Goal: Task Accomplishment & Management: Complete application form

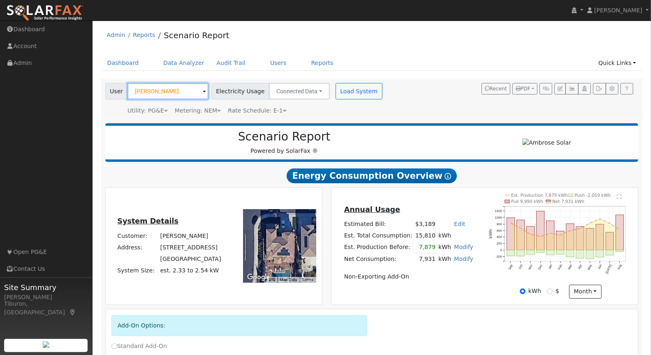
click at [156, 97] on input "[PERSON_NAME]" at bounding box center [167, 91] width 81 height 16
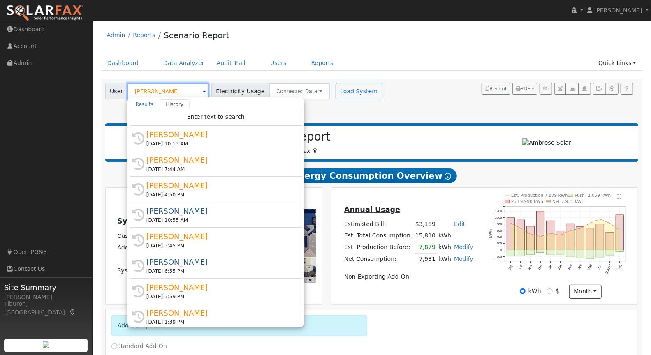
type input "H"
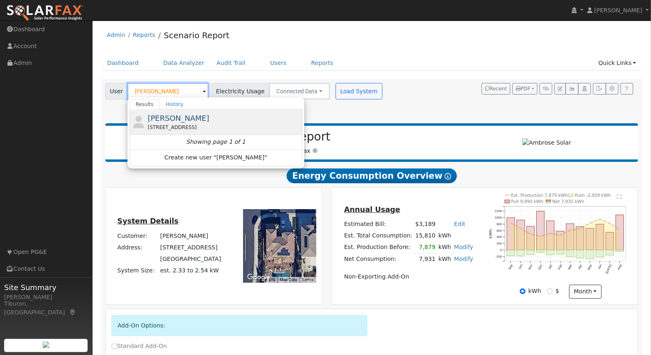
type input "[PERSON_NAME]"
click at [198, 126] on div "[STREET_ADDRESS]" at bounding box center [224, 127] width 153 height 7
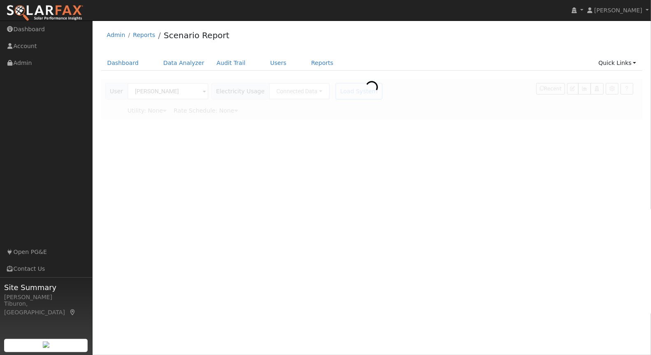
type input "Pacific Gas & Electric"
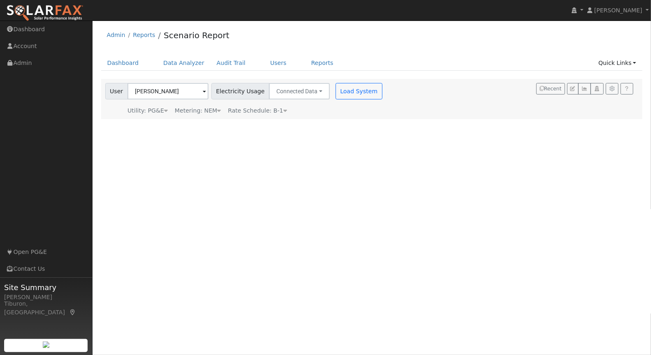
click at [214, 112] on div "Metering: NEM" at bounding box center [198, 110] width 46 height 9
drag, startPoint x: 228, startPoint y: 120, endPoint x: 231, endPoint y: 127, distance: 7.6
click at [228, 120] on button "NEM" at bounding box center [231, 123] width 32 height 16
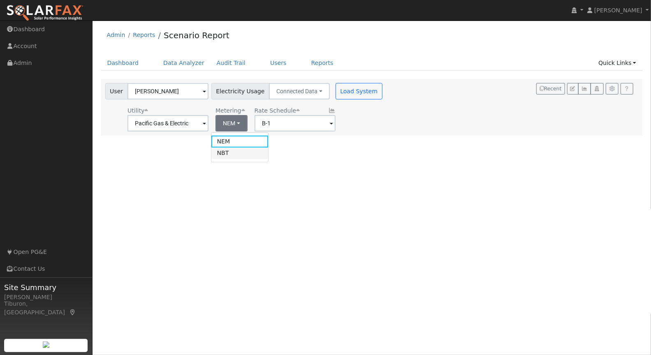
click at [237, 150] on link "NBT" at bounding box center [239, 154] width 57 height 12
type input "E-ELEC"
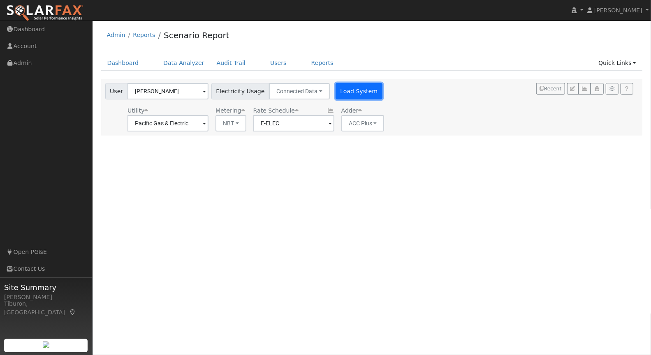
click at [335, 94] on button "Load System" at bounding box center [358, 91] width 47 height 16
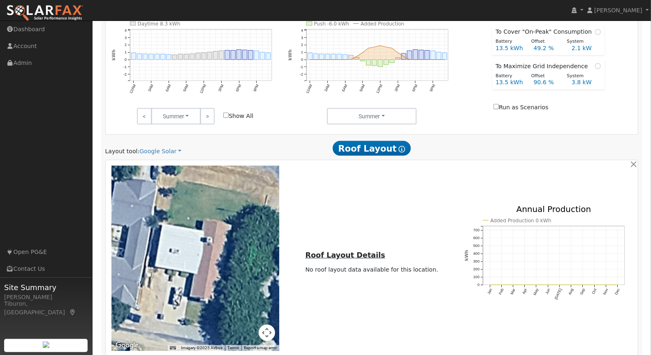
scroll to position [260, 0]
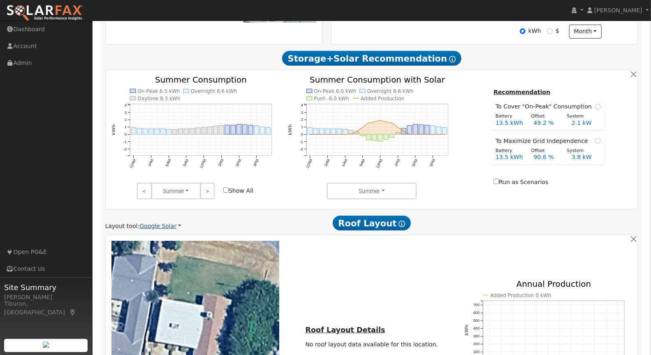
drag, startPoint x: 159, startPoint y: 224, endPoint x: 163, endPoint y: 224, distance: 4.1
click at [160, 224] on link "Google Solar" at bounding box center [160, 226] width 42 height 9
click at [164, 267] on link "Aurora" at bounding box center [167, 263] width 57 height 12
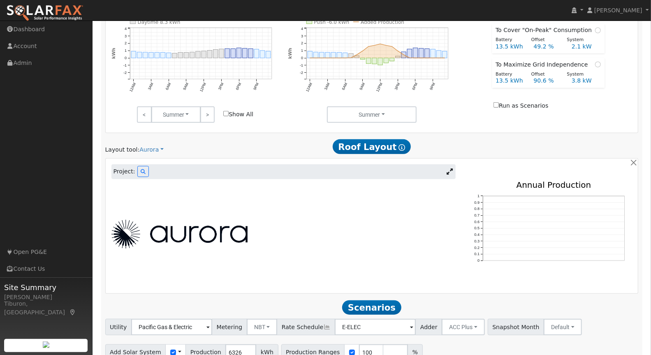
scroll to position [374, 0]
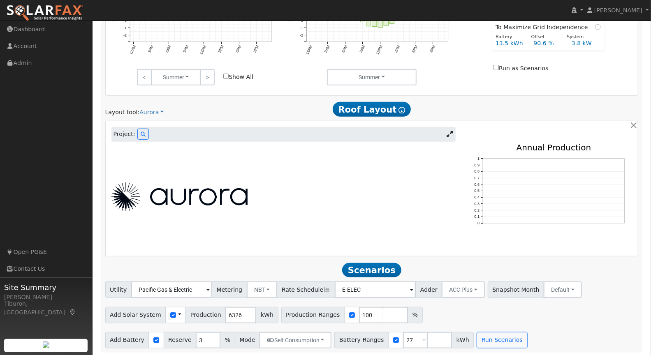
click at [320, 184] on div at bounding box center [283, 197] width 353 height 29
click at [450, 132] on icon at bounding box center [449, 134] width 6 height 6
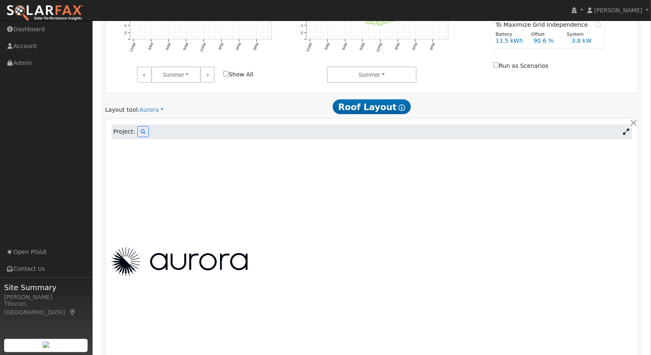
scroll to position [509, 0]
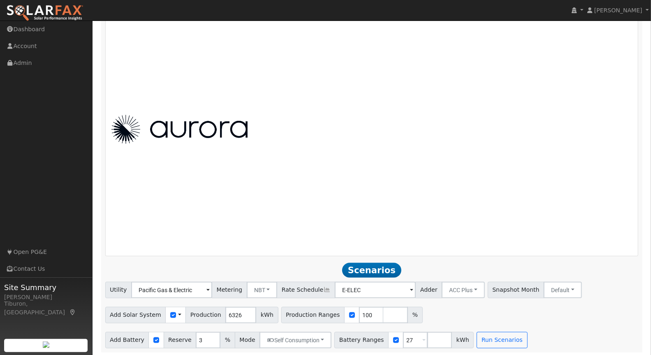
click at [345, 199] on div at bounding box center [372, 129] width 530 height 241
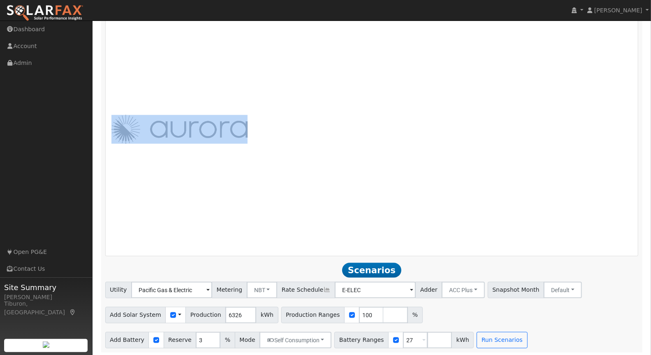
click at [345, 199] on div at bounding box center [372, 129] width 530 height 241
click at [183, 127] on img at bounding box center [179, 129] width 136 height 29
click at [115, 127] on img at bounding box center [179, 129] width 136 height 29
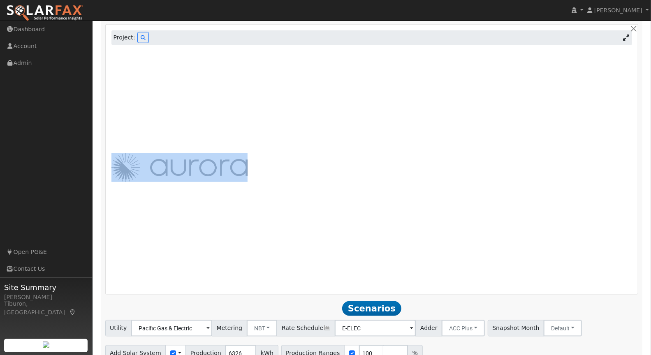
scroll to position [455, 0]
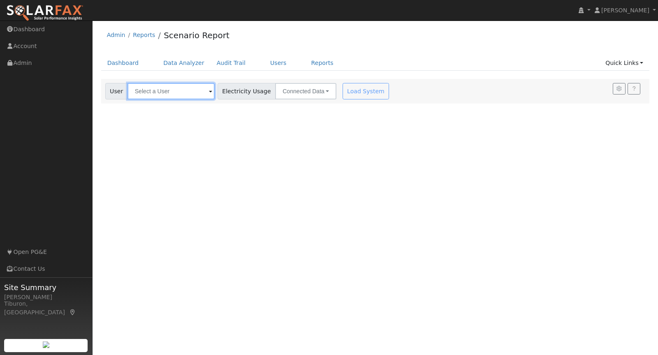
click at [177, 92] on input "text" at bounding box center [170, 91] width 87 height 16
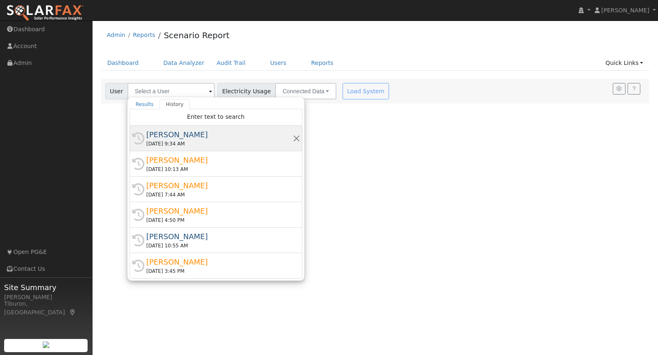
click at [192, 133] on div "Joshua Mash" at bounding box center [219, 134] width 146 height 11
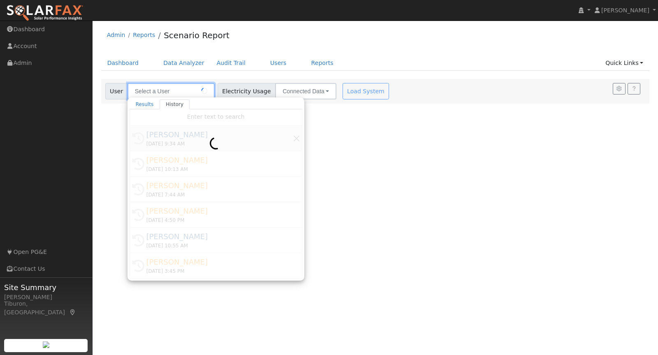
type input "Joshua Mash"
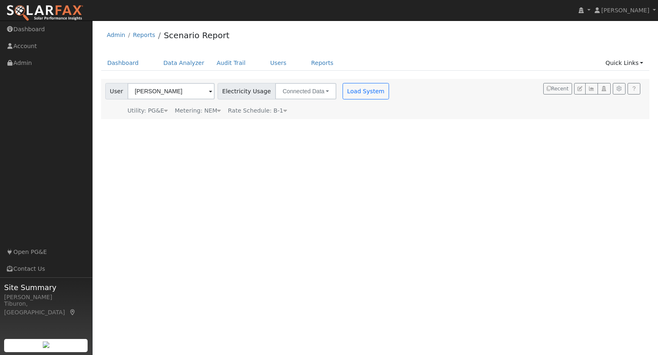
click at [217, 109] on icon at bounding box center [219, 111] width 4 height 6
click at [223, 122] on button "NEM" at bounding box center [238, 123] width 32 height 16
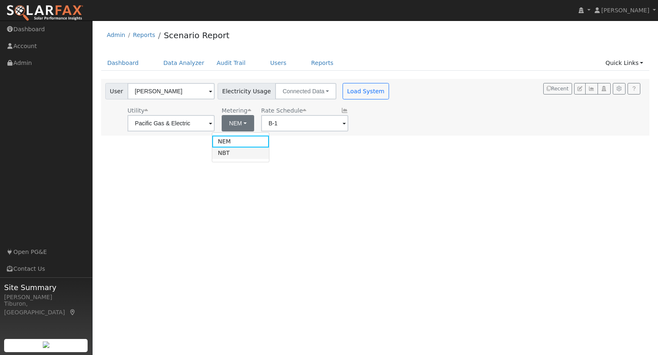
click at [230, 150] on link "NBT" at bounding box center [240, 154] width 57 height 12
type input "E-ELEC"
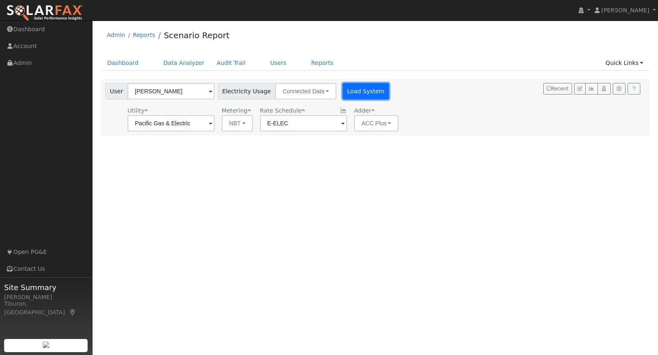
click at [350, 90] on button "Load System" at bounding box center [365, 91] width 47 height 16
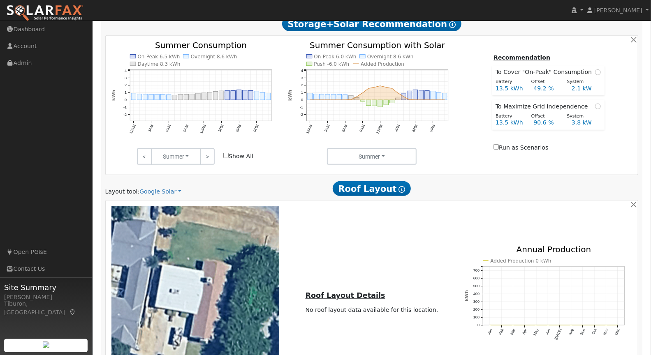
scroll to position [293, 0]
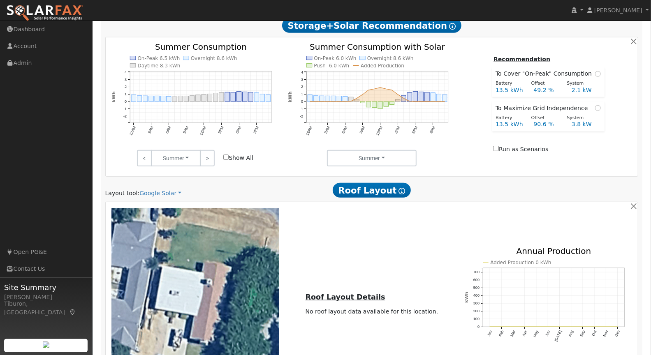
click at [160, 197] on div "Scenario Report Powered by SolarFax ® Energy Consumption Overview Show Help Thi…" at bounding box center [371, 160] width 541 height 669
click at [159, 194] on link "Google Solar" at bounding box center [160, 193] width 42 height 9
click at [167, 230] on link "Aurora" at bounding box center [167, 230] width 57 height 12
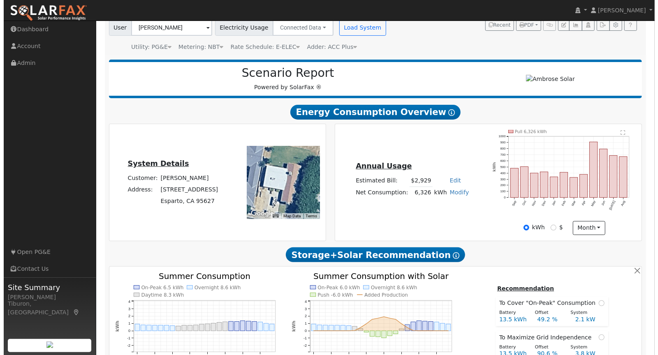
scroll to position [0, 0]
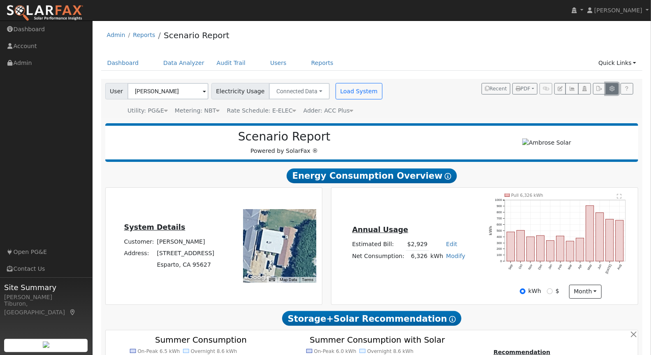
click at [612, 89] on icon "button" at bounding box center [612, 88] width 6 height 5
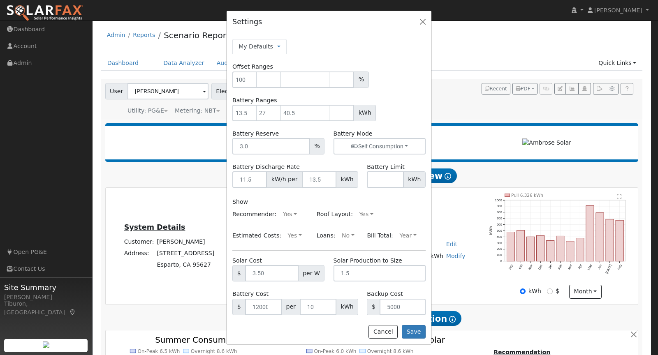
click at [264, 48] on link "My Defaults" at bounding box center [255, 46] width 35 height 9
click at [292, 93] on link "System Defaults" at bounding box center [310, 96] width 65 height 12
type input "90"
type input "100"
type input "110"
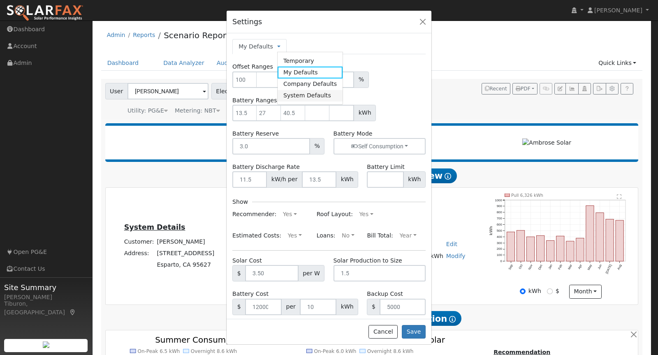
type input "5"
type input "10"
type input "20"
type input "3"
type input "4"
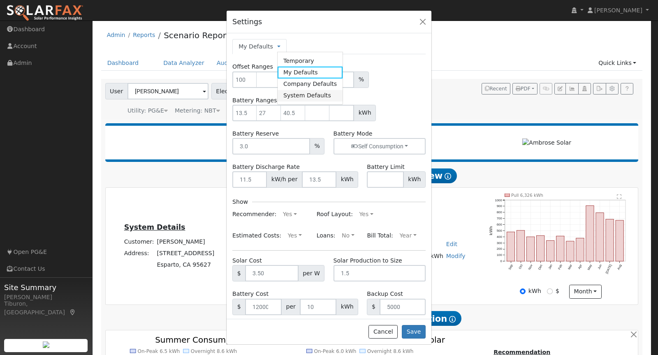
type input "10"
type input "3.5"
type input "1.5"
type input "12000"
type input "10"
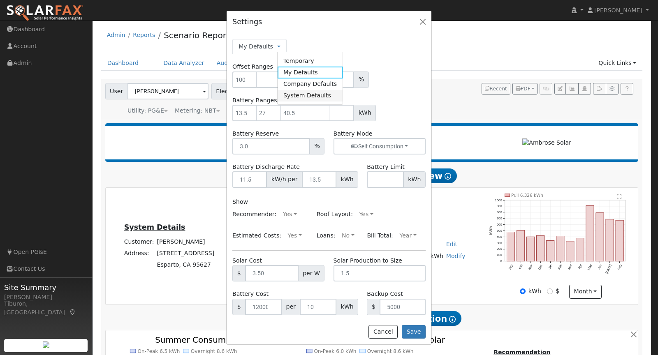
type input "5000"
type input "30"
type input "400"
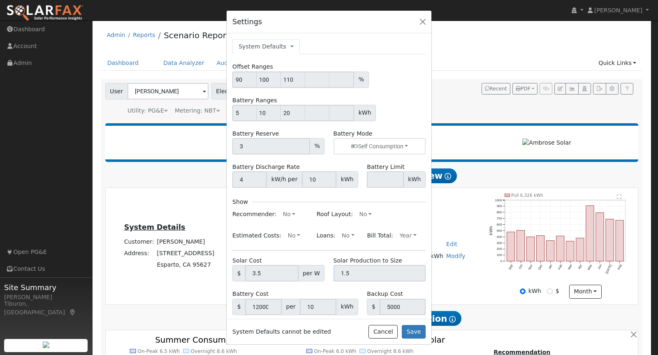
click at [264, 45] on link "System Defaults" at bounding box center [262, 46] width 48 height 9
click at [312, 83] on link "Company Defaults" at bounding box center [323, 85] width 65 height 12
type input "100"
type input "13.5"
type input "27"
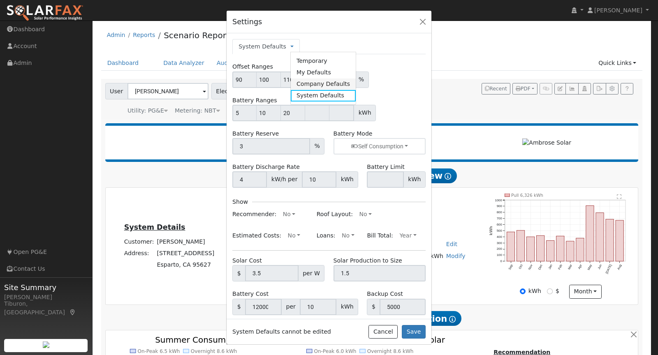
type input "40.5"
type input "11.5"
type input "13.5"
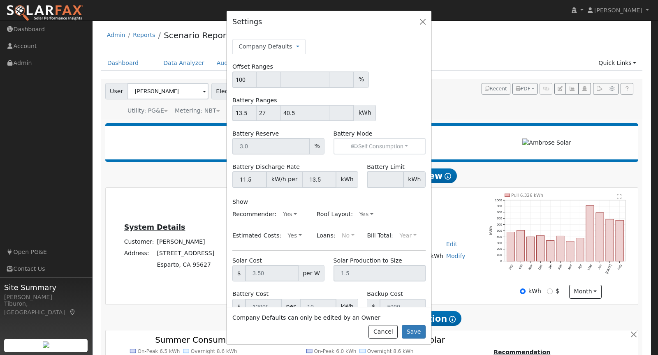
click at [275, 48] on link "Company Defaults" at bounding box center [264, 46] width 53 height 9
click at [308, 61] on link "Temporary" at bounding box center [328, 61] width 65 height 12
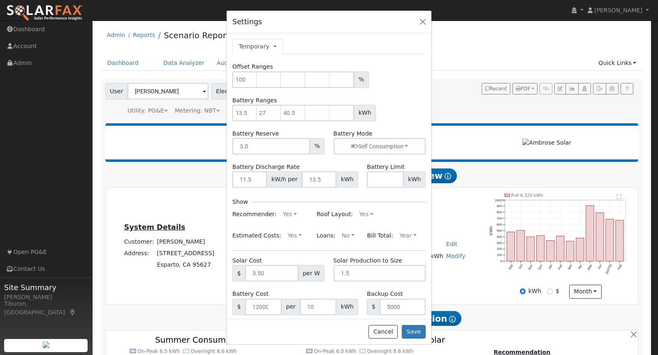
click at [263, 46] on link "Temporary" at bounding box center [253, 46] width 31 height 9
click at [303, 69] on link "My Defaults" at bounding box center [306, 73] width 65 height 12
click at [423, 21] on button "button" at bounding box center [423, 22] width 12 height 12
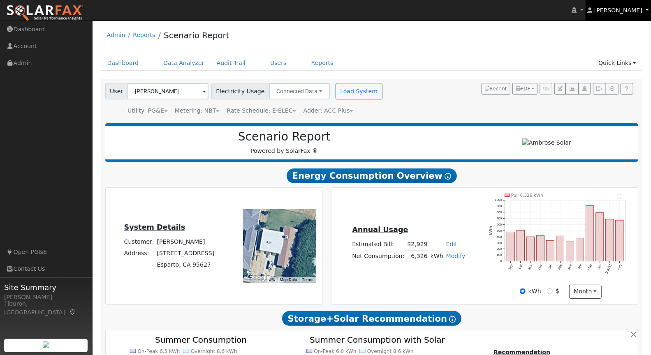
click at [620, 10] on span "[PERSON_NAME]" at bounding box center [618, 10] width 48 height 7
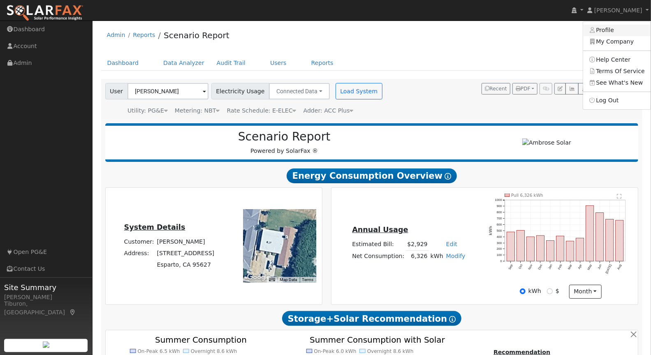
click at [624, 28] on link "Profile" at bounding box center [616, 31] width 67 height 12
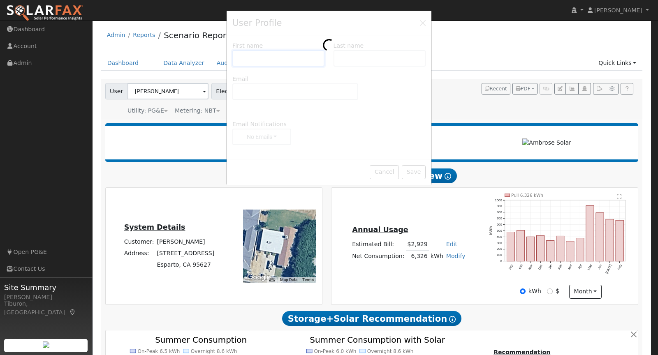
type input "Gavin"
type input "Steiner"
type input "gavin.steiner@ambrosesolar.com"
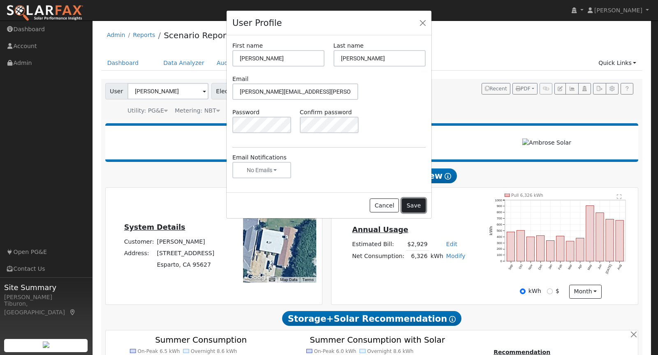
click at [414, 202] on button "Save" at bounding box center [414, 206] width 24 height 14
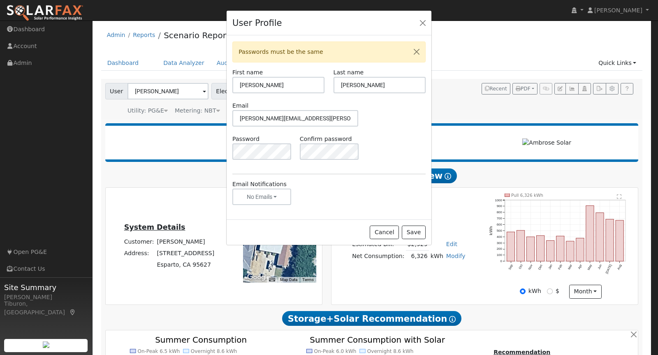
click at [392, 130] on div "Email gavin.steiner@ambrosesolar.com" at bounding box center [329, 118] width 202 height 33
click at [417, 232] on button "Save" at bounding box center [414, 233] width 24 height 14
click at [417, 231] on button "Save" at bounding box center [414, 233] width 24 height 14
click at [416, 235] on button "Save" at bounding box center [414, 233] width 24 height 14
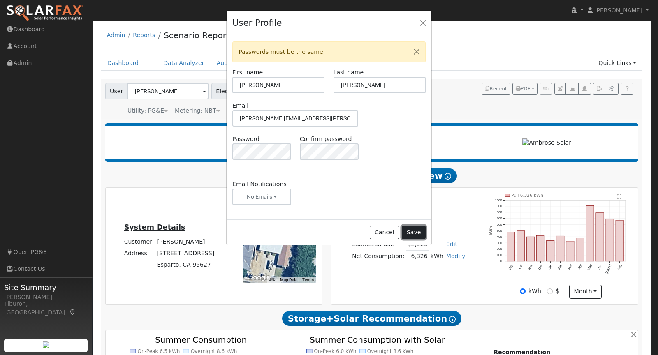
click at [416, 235] on button "Save" at bounding box center [414, 233] width 24 height 14
click at [299, 150] on div "Confirm password" at bounding box center [328, 147] width 67 height 25
click at [344, 231] on div "Cancel Save" at bounding box center [329, 233] width 205 height 26
click at [385, 230] on button "Cancel" at bounding box center [384, 233] width 29 height 14
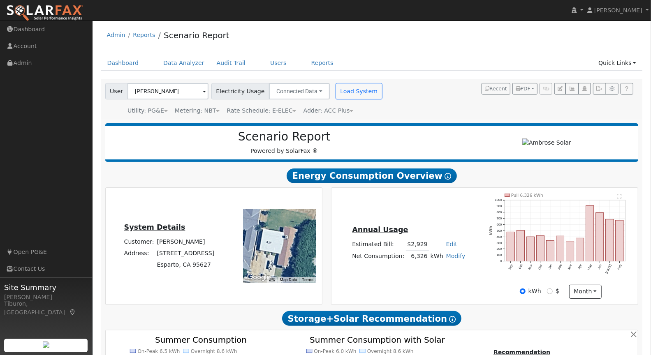
click at [39, 8] on img at bounding box center [44, 13] width 77 height 17
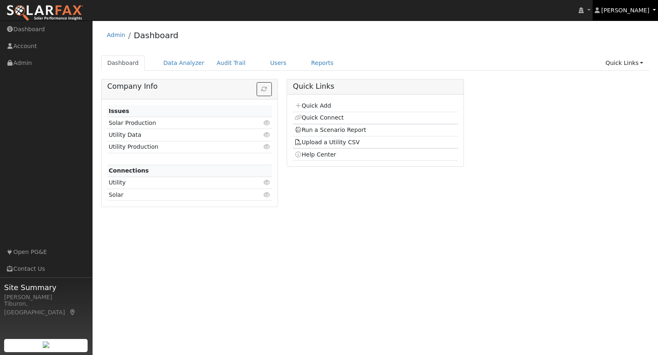
click at [630, 8] on span "[PERSON_NAME]" at bounding box center [625, 10] width 48 height 7
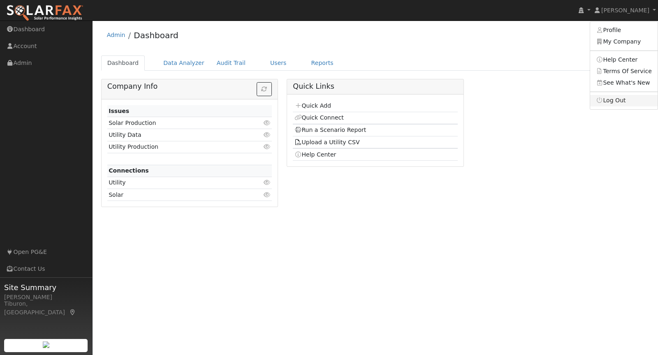
click at [626, 100] on link "Log Out" at bounding box center [623, 101] width 67 height 12
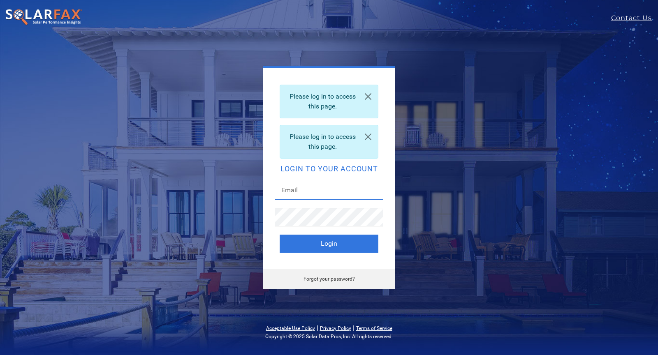
click at [296, 190] on input "text" at bounding box center [329, 190] width 109 height 19
type input "[PERSON_NAME][EMAIL_ADDRESS][PERSON_NAME][DOMAIN_NAME]"
click at [337, 236] on button "Login" at bounding box center [329, 244] width 99 height 18
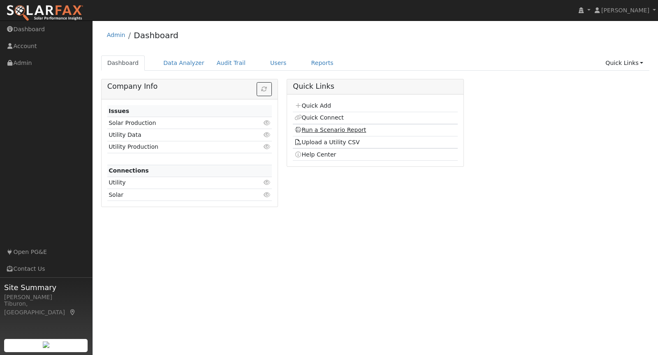
click at [333, 127] on link "Run a Scenario Report" at bounding box center [330, 130] width 72 height 7
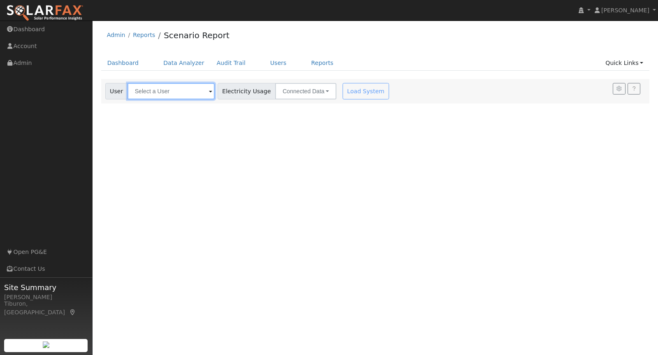
click at [154, 88] on input "text" at bounding box center [170, 91] width 87 height 16
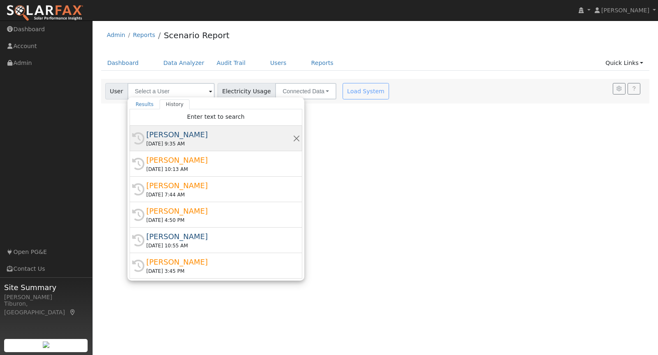
click at [172, 140] on div "09/26/2025 9:35 AM" at bounding box center [219, 143] width 146 height 7
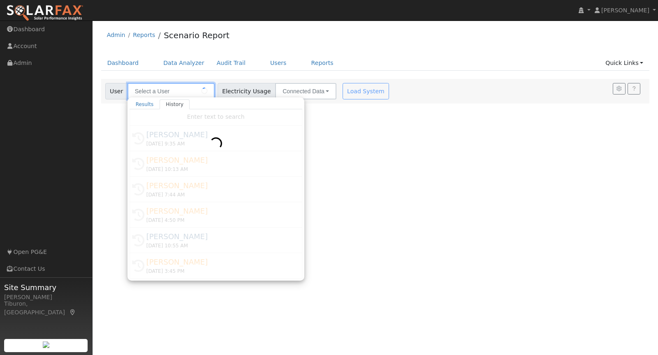
type input "Joshua Mash"
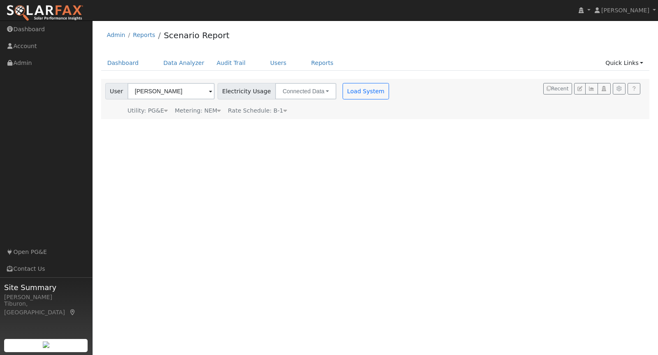
drag, startPoint x: 203, startPoint y: 106, endPoint x: 207, endPoint y: 110, distance: 5.5
click at [203, 106] on div "Metering: NEM" at bounding box center [198, 110] width 46 height 9
click at [227, 125] on button "NEM" at bounding box center [238, 123] width 32 height 16
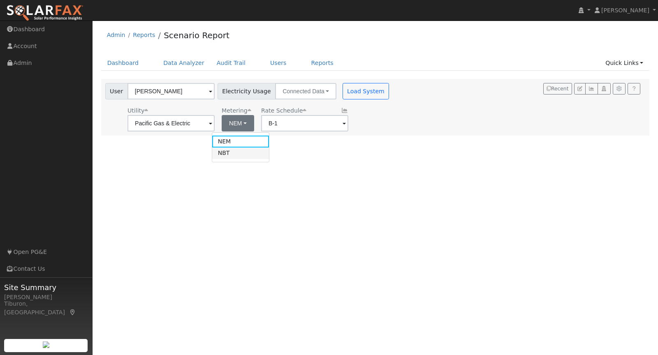
click at [234, 152] on link "NBT" at bounding box center [240, 154] width 57 height 12
type input "E-ELEC"
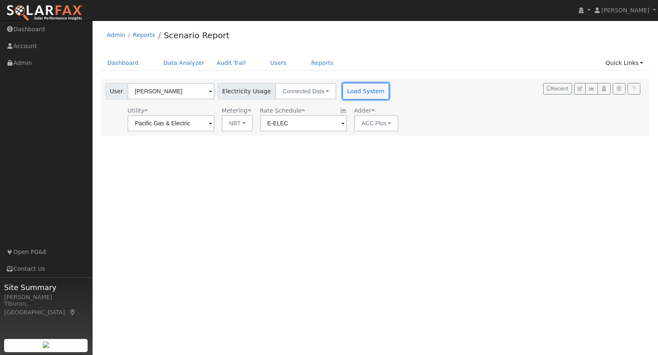
click at [343, 90] on button "Load System" at bounding box center [365, 91] width 47 height 16
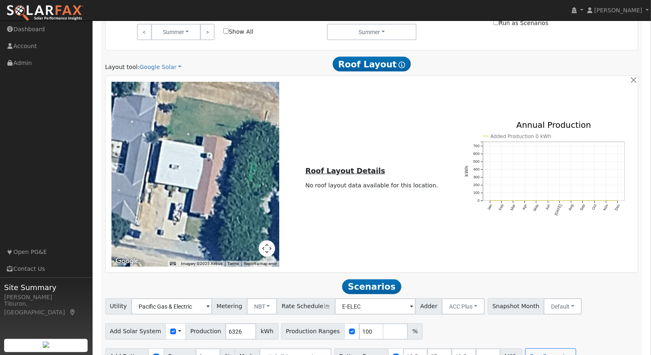
scroll to position [417, 0]
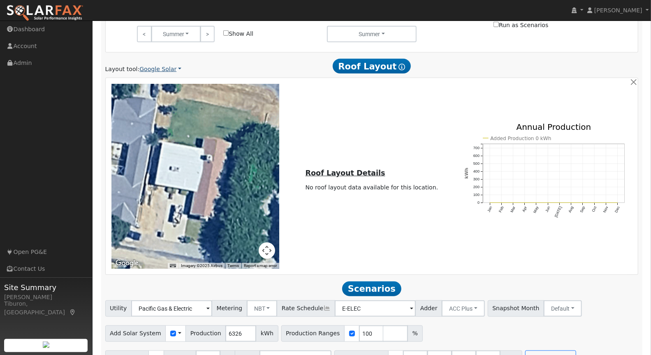
click at [158, 68] on link "Google Solar" at bounding box center [160, 69] width 42 height 9
click at [165, 108] on link "Aurora" at bounding box center [167, 106] width 57 height 12
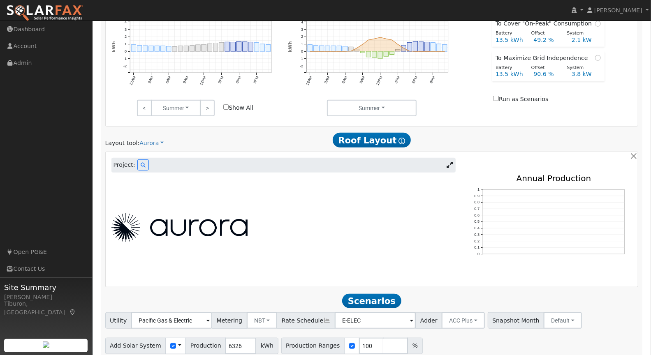
scroll to position [374, 0]
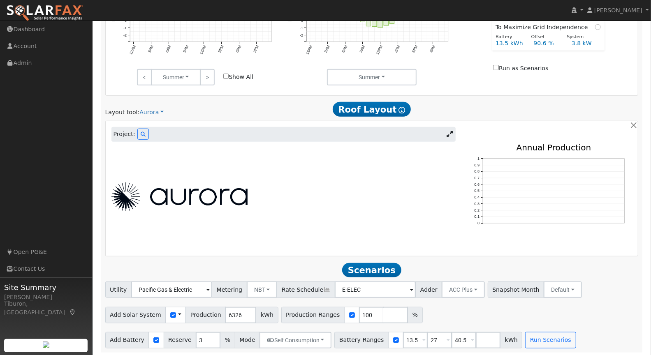
click at [403, 208] on div at bounding box center [283, 197] width 353 height 29
click at [451, 133] on icon at bounding box center [449, 134] width 6 height 6
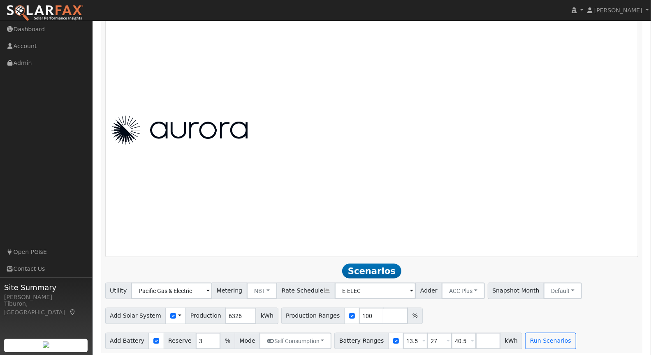
scroll to position [509, 0]
click at [299, 184] on div at bounding box center [372, 129] width 530 height 241
click at [536, 335] on button "Run Scenarios" at bounding box center [550, 340] width 51 height 16
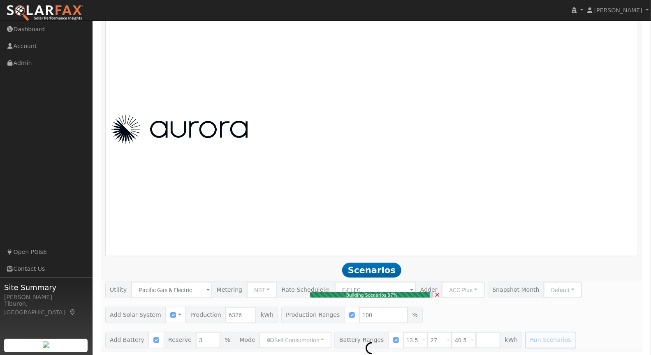
type input "4.2"
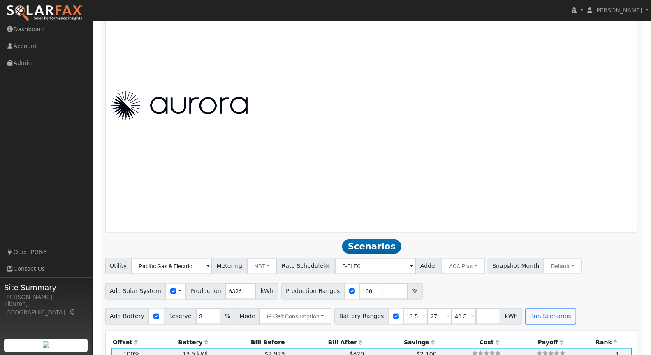
click at [263, 167] on div at bounding box center [372, 105] width 530 height 241
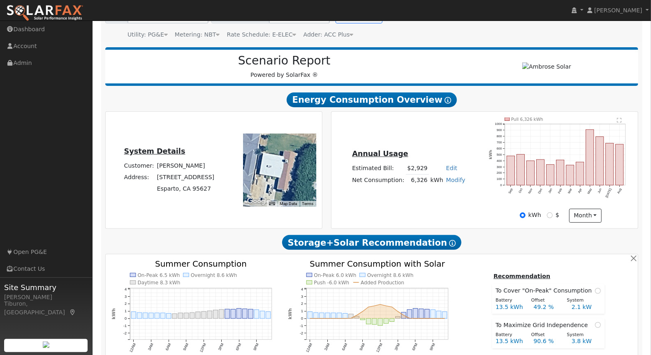
scroll to position [0, 0]
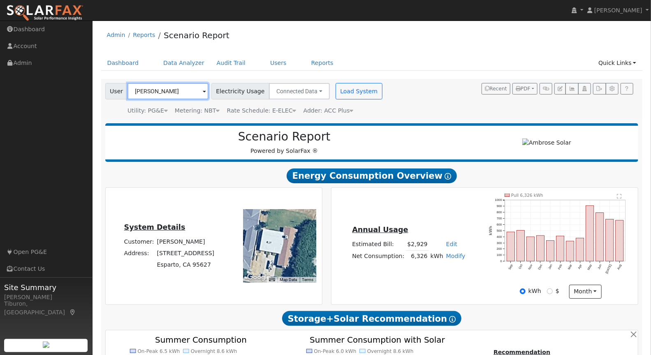
click at [158, 94] on input "Joshua Mash" at bounding box center [167, 91] width 81 height 16
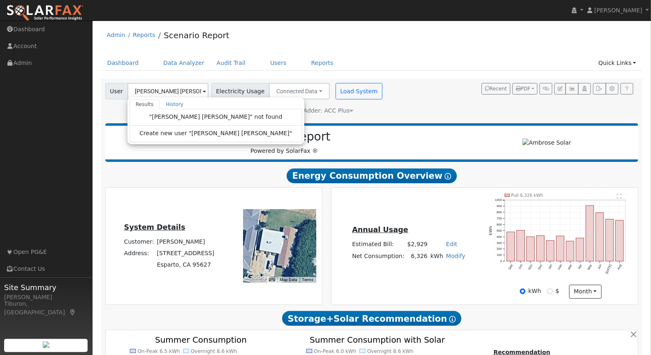
click at [451, 67] on ul "Dashboard Data Analyzer Audit Trail Users Reports Quick Links Quick Add Quick C…" at bounding box center [371, 63] width 541 height 15
type input "Joshua Mash"
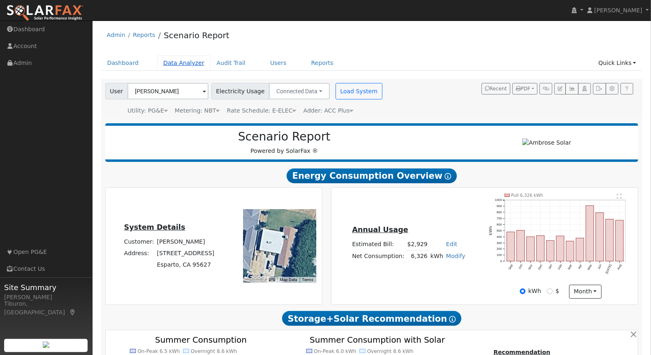
click at [185, 66] on link "Data Analyzer" at bounding box center [183, 63] width 53 height 15
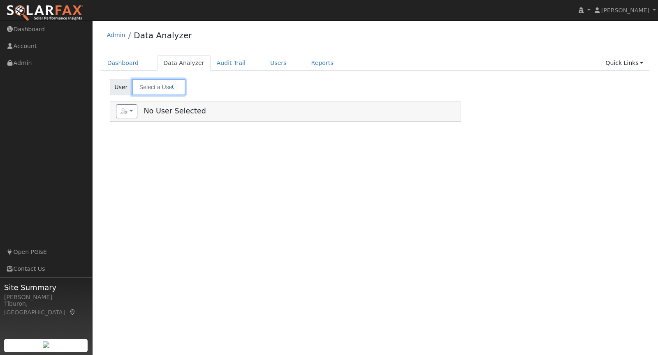
type input "[PERSON_NAME]"
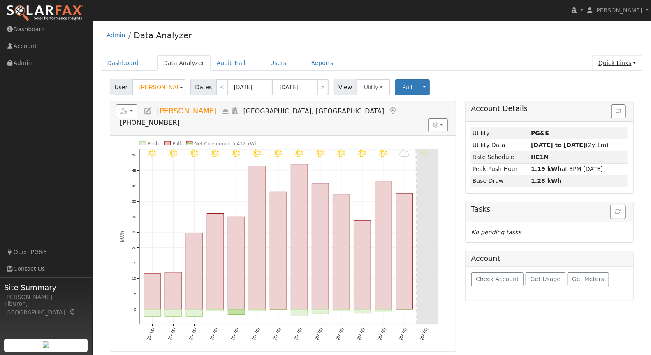
click at [618, 60] on link "Quick Links" at bounding box center [617, 63] width 50 height 15
click at [598, 79] on link "Quick Add" at bounding box center [600, 80] width 83 height 12
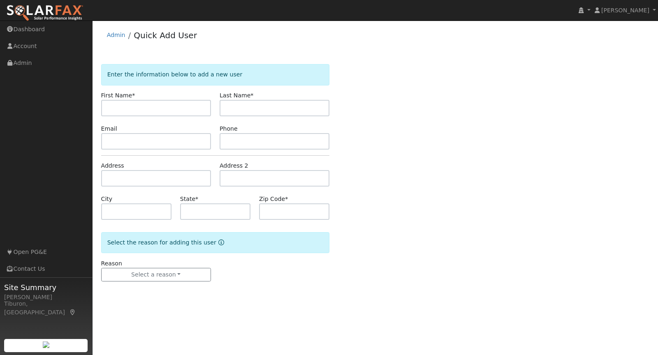
click at [154, 106] on input "text" at bounding box center [156, 108] width 110 height 16
type input "Matt"
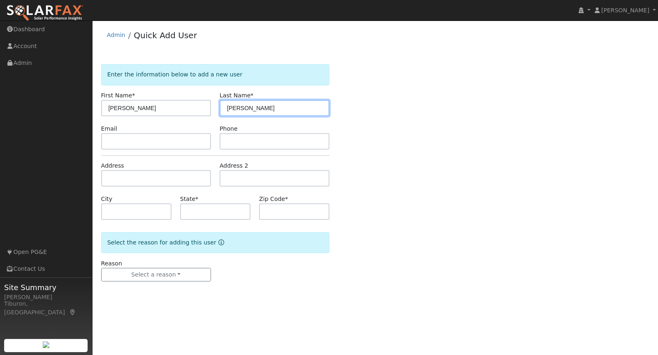
type input "Stevens"
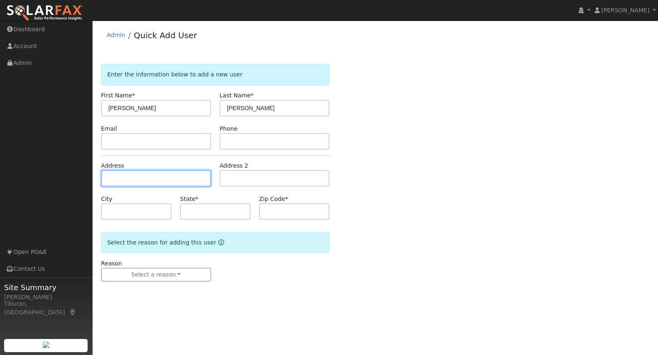
click at [117, 180] on input "text" at bounding box center [156, 178] width 110 height 16
paste input "[GEOGRAPHIC_DATA], [GEOGRAPHIC_DATA]"
type input "El Dorado Hills, CA"
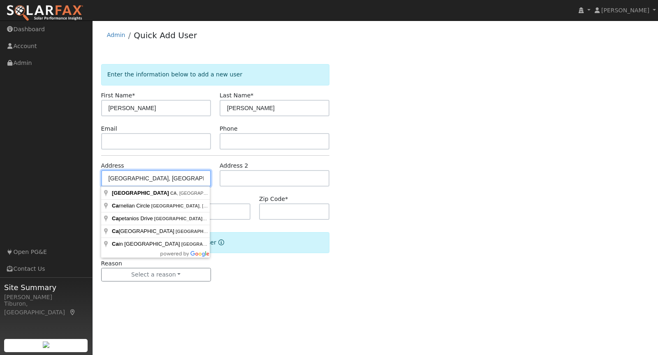
drag, startPoint x: 166, startPoint y: 175, endPoint x: 93, endPoint y: 172, distance: 73.2
click at [93, 172] on div "User Profile First name Last name Email Email Notifications No Emails No Emails…" at bounding box center [375, 188] width 565 height 335
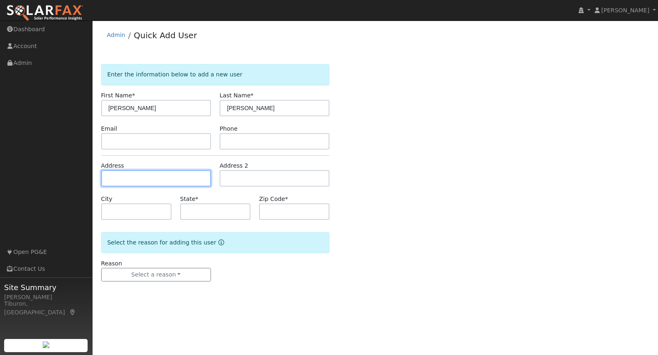
click at [159, 177] on input "text" at bounding box center [156, 178] width 110 height 16
paste input "1102 Brookline Cir, El Dorado Hills, CA 95762"
type input "1102 Brookline Circle"
type input "El Dorado Hills"
type input "CA"
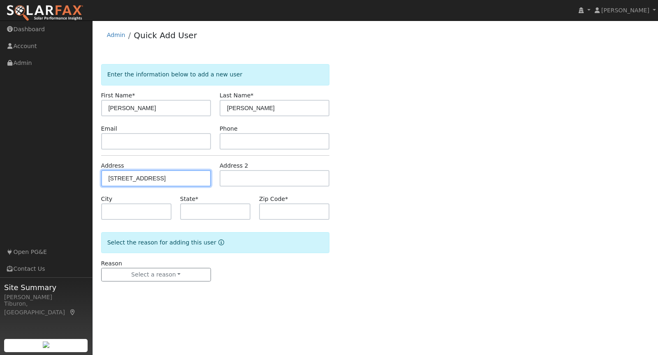
type input "95762"
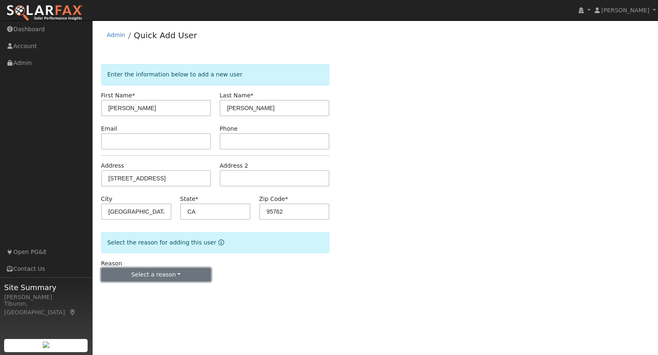
click at [146, 273] on button "Select a reason" at bounding box center [156, 275] width 110 height 14
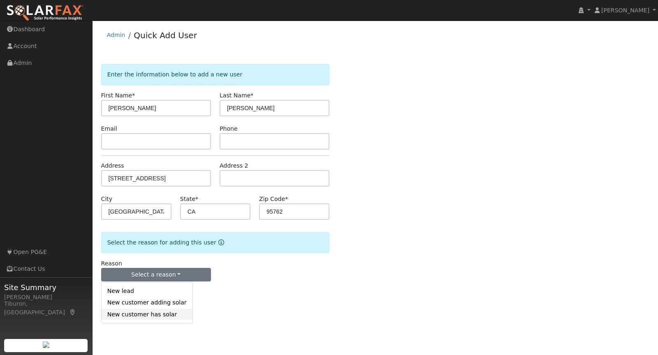
click at [150, 313] on link "New customer has solar" at bounding box center [147, 315] width 91 height 12
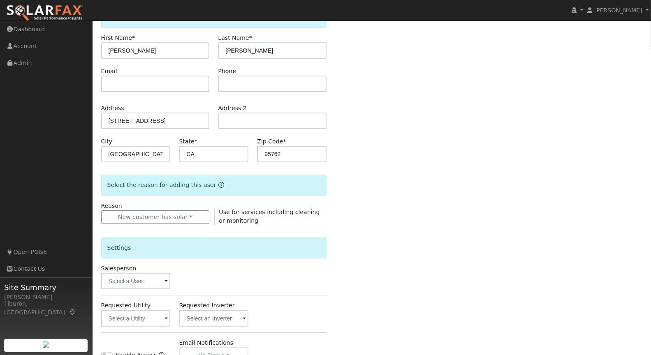
scroll to position [81, 0]
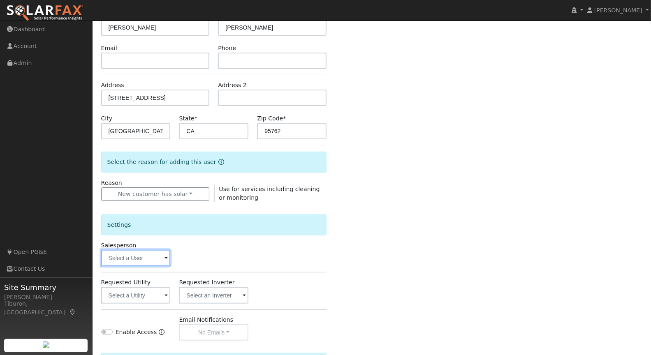
click at [141, 253] on input "text" at bounding box center [135, 258] width 69 height 16
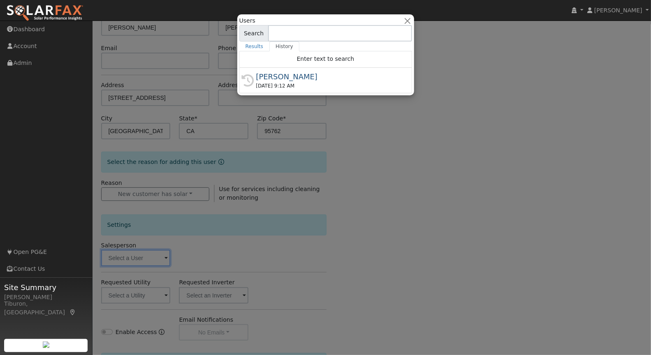
click at [277, 83] on div "09/24/2025 9:12 AM" at bounding box center [329, 85] width 146 height 7
type input "[PERSON_NAME]"
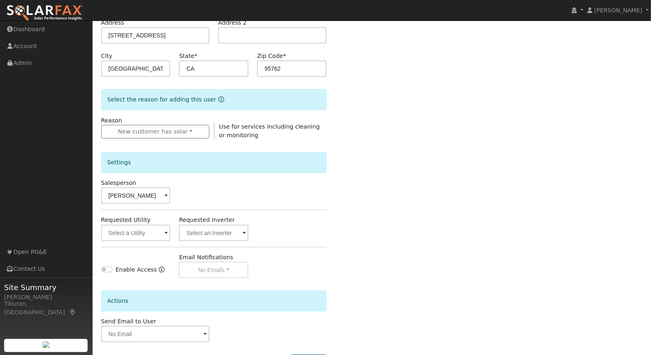
scroll to position [143, 0]
click at [144, 234] on input "text" at bounding box center [135, 232] width 69 height 16
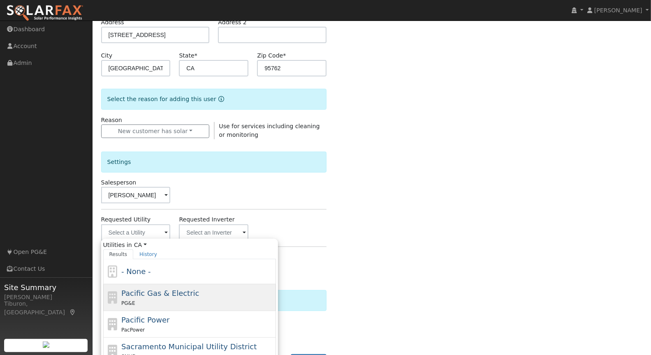
click at [153, 296] on div "Pacific Gas & Electric PG&E" at bounding box center [197, 298] width 153 height 20
type input "Pacific Gas & Electric"
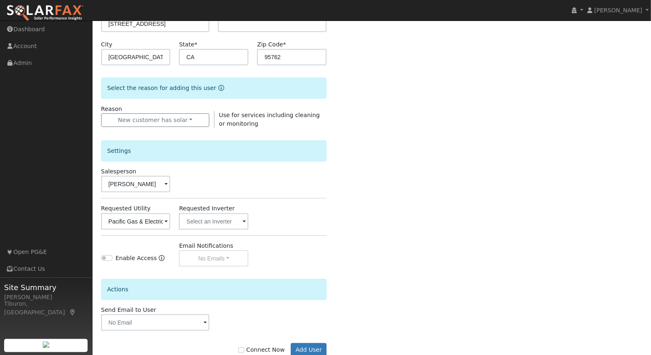
scroll to position [175, 0]
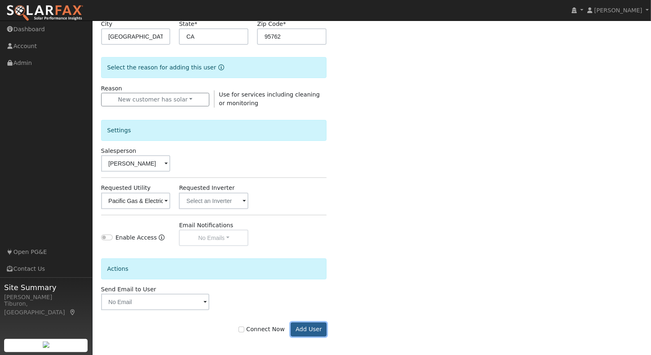
click at [310, 329] on button "Add User" at bounding box center [309, 330] width 36 height 14
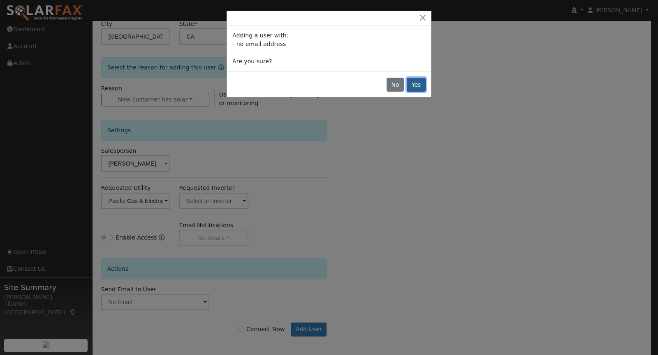
click at [417, 88] on button "Yes" at bounding box center [416, 85] width 19 height 14
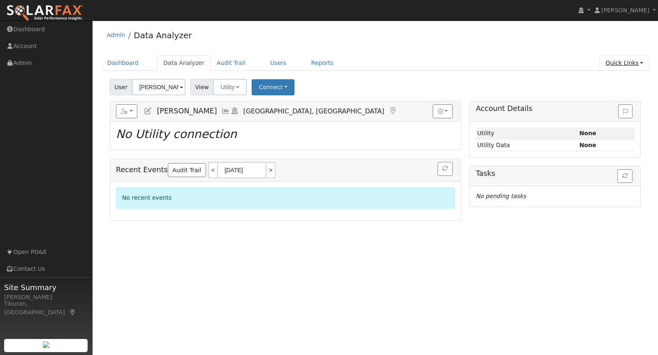
click at [620, 63] on link "Quick Links" at bounding box center [624, 63] width 50 height 15
click at [413, 81] on div "User [PERSON_NAME] Account Default Account Default Account [STREET_ADDRESS] Pri…" at bounding box center [375, 85] width 534 height 19
click at [628, 60] on link "Quick Links" at bounding box center [624, 63] width 50 height 15
click at [516, 55] on div "Admin Data Analyzer Dashboard Data Analyzer Audit Trail Users Reports Quick Lin…" at bounding box center [375, 123] width 557 height 196
click at [28, 48] on link "Account" at bounding box center [46, 46] width 93 height 17
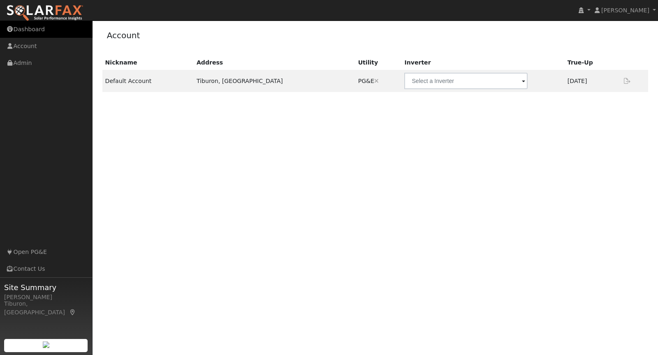
click at [23, 30] on link "Dashboard" at bounding box center [46, 29] width 93 height 17
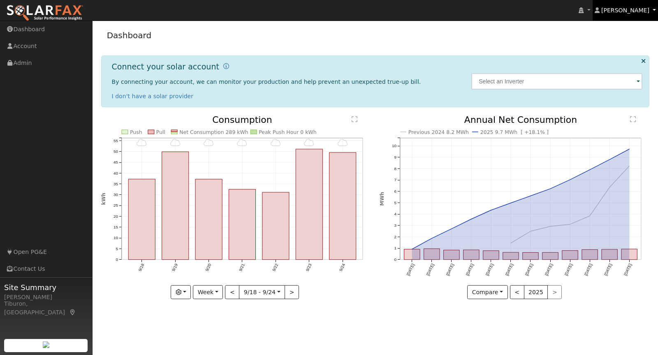
click at [637, 8] on span "[PERSON_NAME]" at bounding box center [625, 10] width 48 height 7
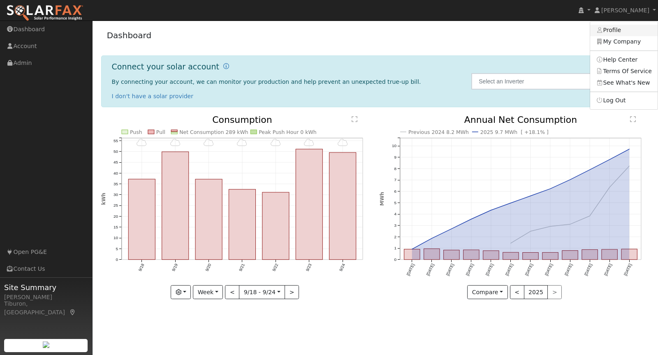
click at [615, 27] on link "Profile" at bounding box center [623, 31] width 67 height 12
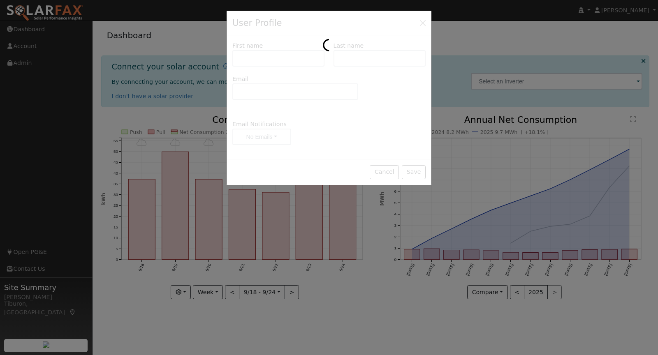
type input "Gavin"
type input "Steiner"
type input "gavin.steiner@ambrosesolar.com"
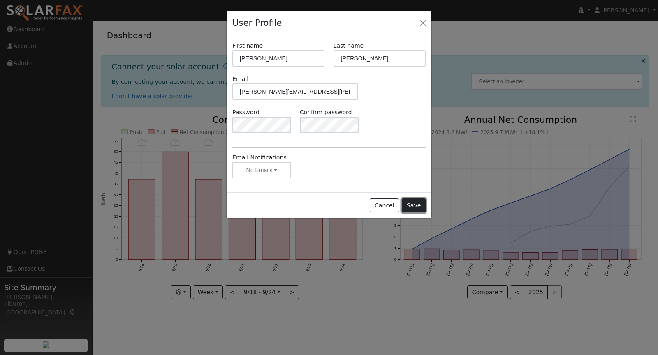
click at [416, 204] on button "Save" at bounding box center [414, 206] width 24 height 14
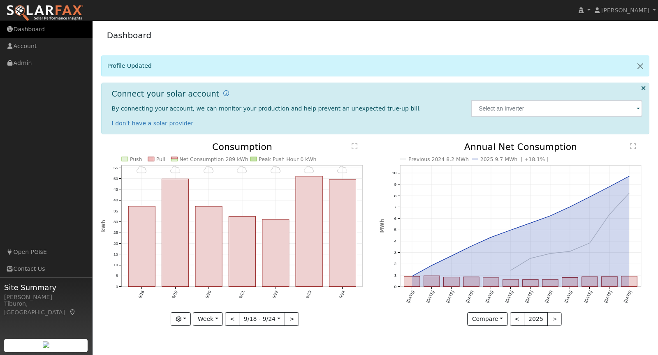
click at [34, 26] on link "Dashboard" at bounding box center [46, 29] width 93 height 17
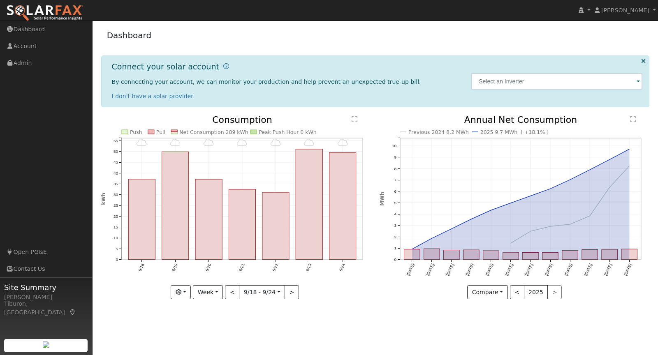
click at [642, 60] on icon at bounding box center [643, 61] width 5 height 6
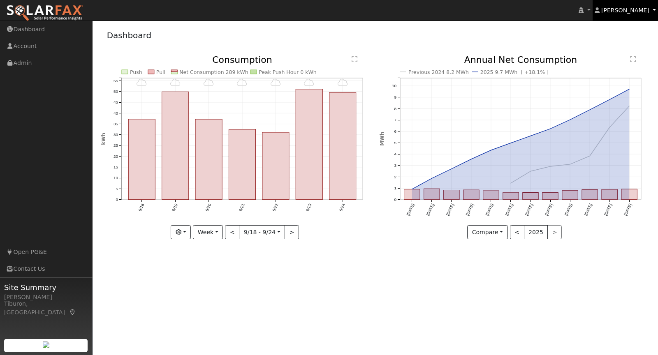
click at [621, 12] on span "[PERSON_NAME]" at bounding box center [625, 10] width 48 height 7
click at [615, 9] on span "[PERSON_NAME]" at bounding box center [625, 10] width 48 height 7
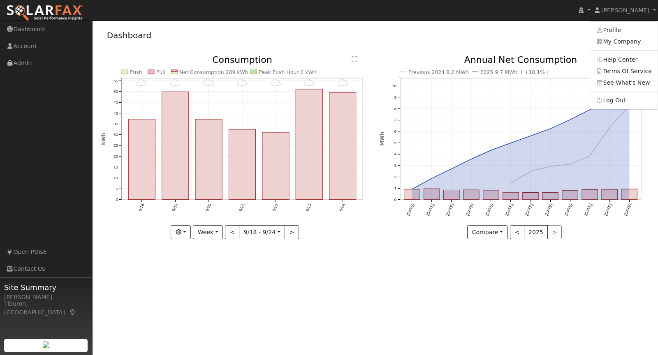
click at [503, 39] on div "Dashboard" at bounding box center [375, 37] width 548 height 25
click at [41, 5] on img at bounding box center [44, 13] width 77 height 17
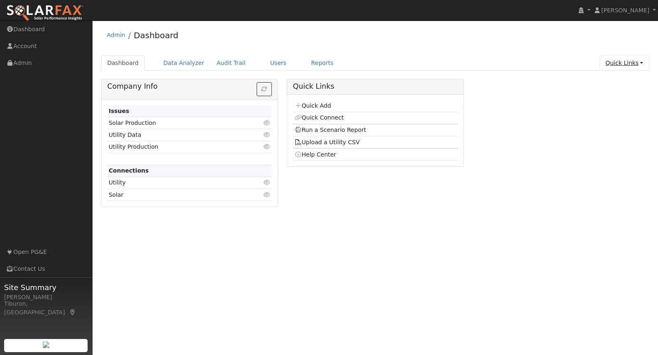
click at [640, 59] on link "Quick Links" at bounding box center [624, 63] width 50 height 15
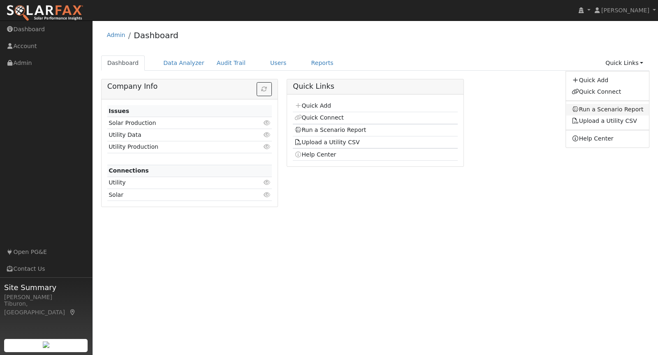
click at [608, 109] on link "Run a Scenario Report" at bounding box center [607, 110] width 83 height 12
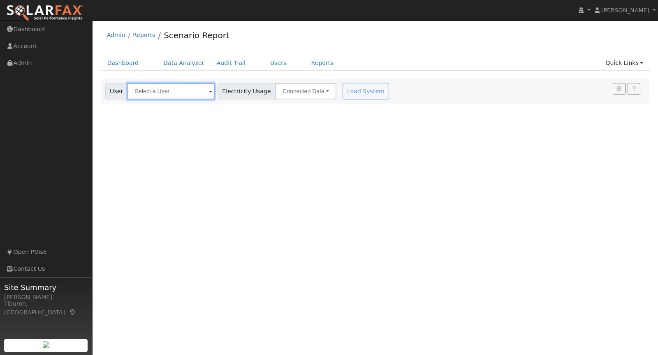
click at [162, 95] on input "text" at bounding box center [170, 91] width 87 height 16
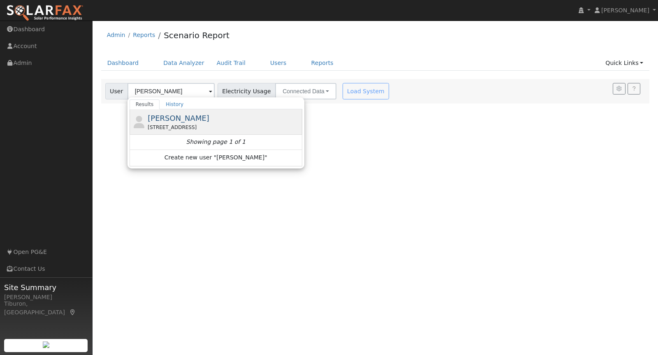
click at [190, 121] on div "Matt Stevens 1102 Brookline Circle, El Dorado Hills, CA 95762" at bounding box center [224, 122] width 153 height 19
type input "Matt Stevens"
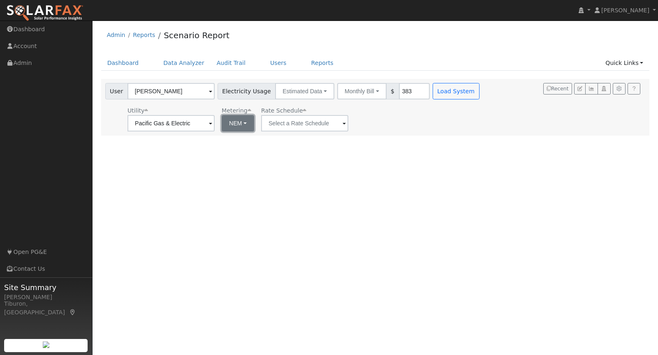
click at [227, 123] on button "NEM" at bounding box center [238, 123] width 32 height 16
click at [232, 154] on link "NBT" at bounding box center [240, 154] width 57 height 12
type input "E-ELEC"
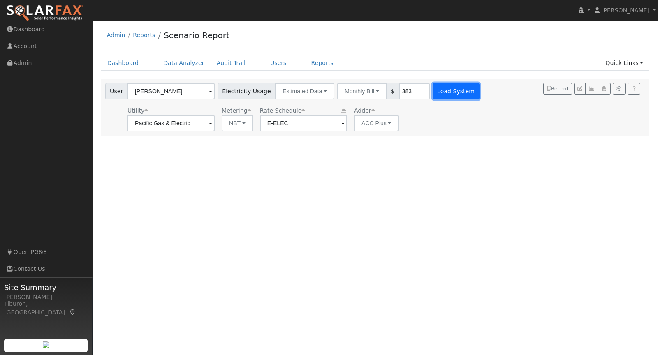
click at [433, 95] on button "Load System" at bounding box center [456, 91] width 47 height 16
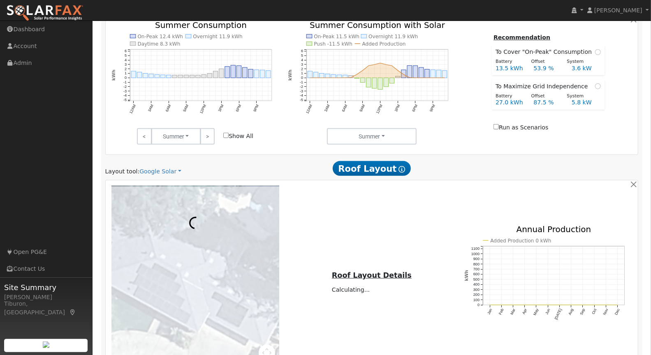
scroll to position [356, 0]
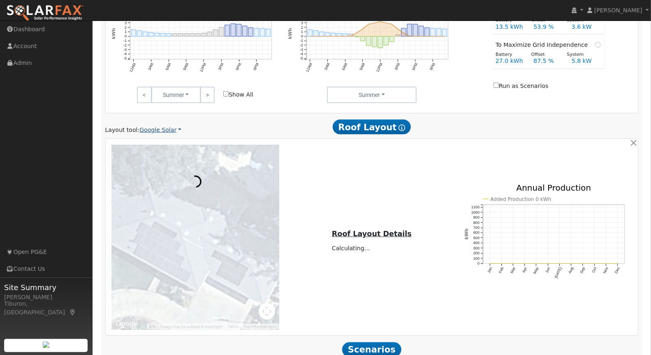
click at [149, 130] on link "Google Solar" at bounding box center [160, 130] width 42 height 9
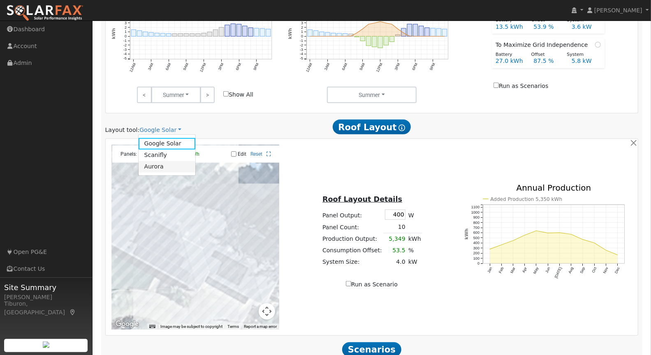
click at [155, 166] on link "Aurora" at bounding box center [167, 167] width 57 height 12
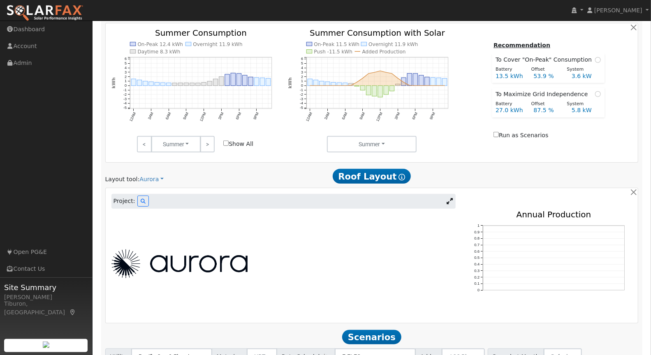
scroll to position [367, 0]
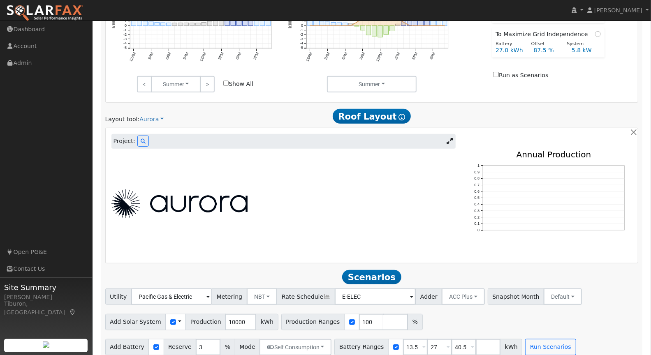
click at [185, 207] on img at bounding box center [179, 204] width 136 height 29
click at [143, 201] on img at bounding box center [179, 204] width 136 height 29
click at [123, 203] on img at bounding box center [179, 204] width 136 height 29
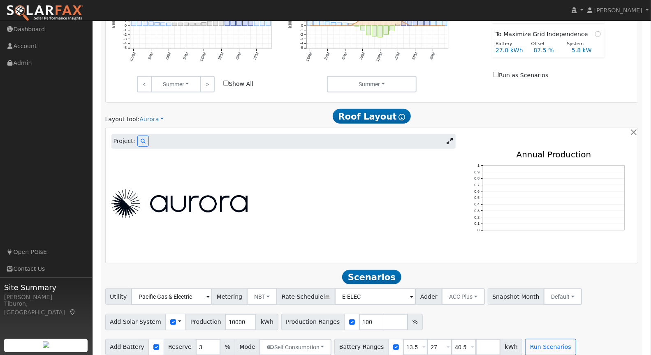
click at [123, 203] on img at bounding box center [179, 204] width 136 height 29
click at [124, 204] on img at bounding box center [179, 204] width 136 height 29
click at [124, 203] on img at bounding box center [179, 204] width 136 height 29
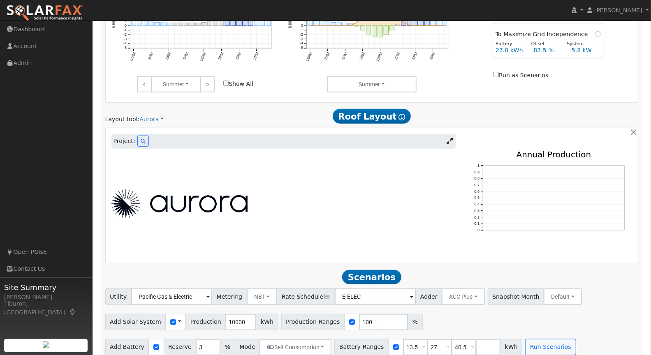
click at [305, 208] on div at bounding box center [283, 204] width 353 height 29
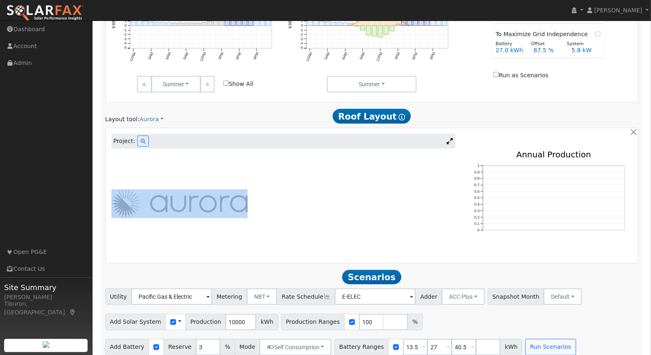
click at [305, 208] on div at bounding box center [283, 204] width 353 height 29
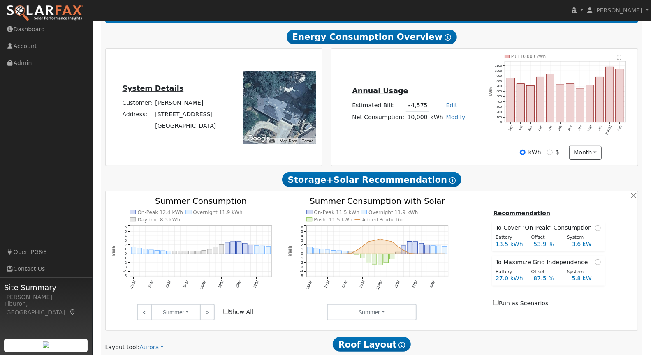
scroll to position [0, 0]
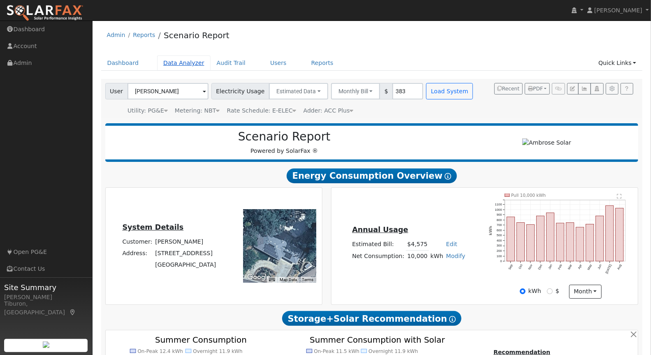
click at [179, 63] on link "Data Analyzer" at bounding box center [183, 63] width 53 height 15
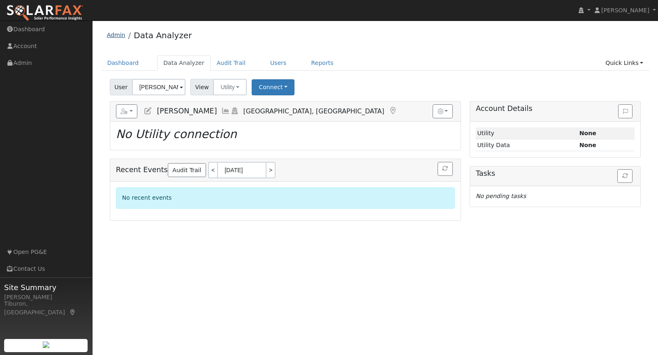
click at [111, 36] on link "Admin" at bounding box center [116, 35] width 19 height 7
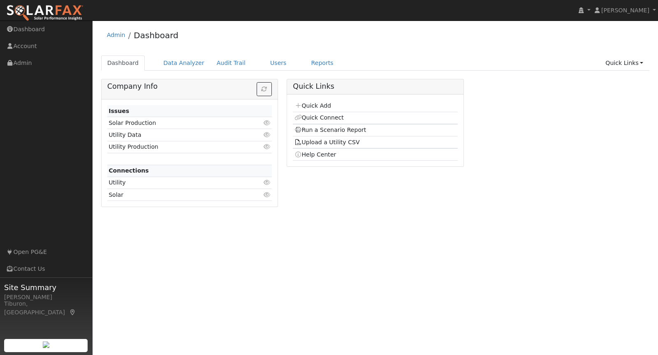
click at [46, 11] on img at bounding box center [44, 13] width 77 height 17
click at [35, 30] on link "Dashboard" at bounding box center [46, 29] width 93 height 17
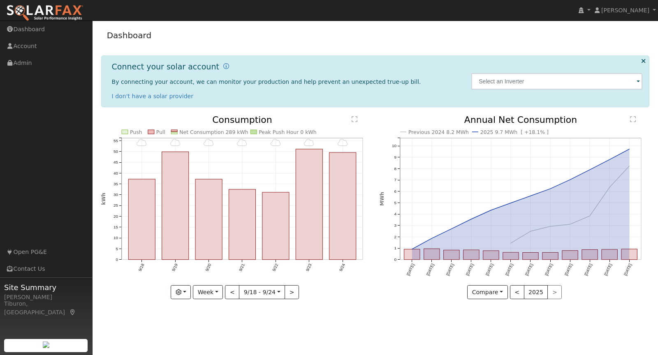
click at [40, 13] on img at bounding box center [44, 13] width 77 height 17
